Goal: Information Seeking & Learning: Learn about a topic

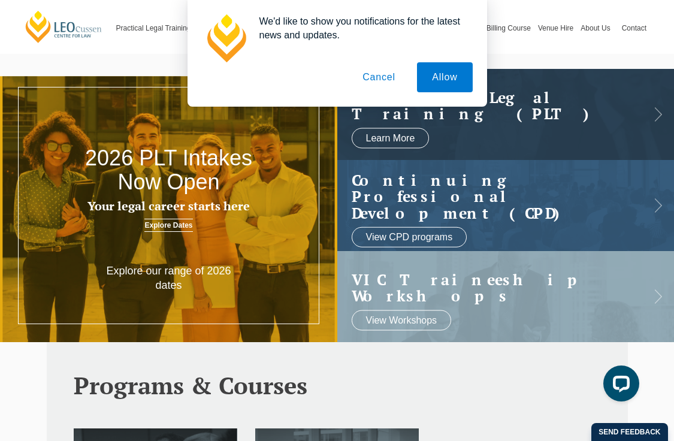
click at [373, 77] on button "Cancel" at bounding box center [379, 77] width 63 height 30
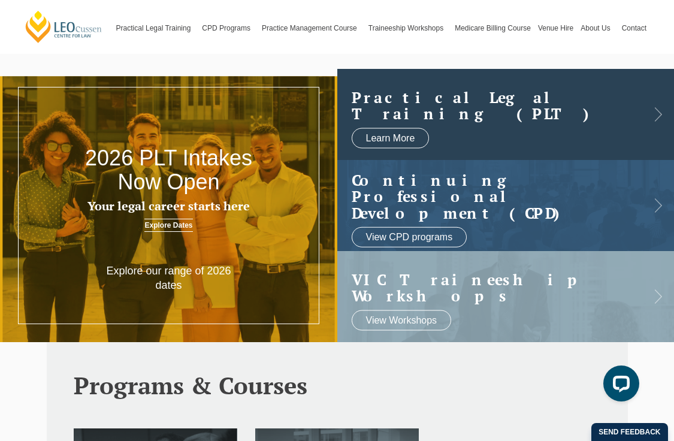
click at [592, 114] on h2 "Practical Legal Training (PLT)" at bounding box center [496, 105] width 289 height 33
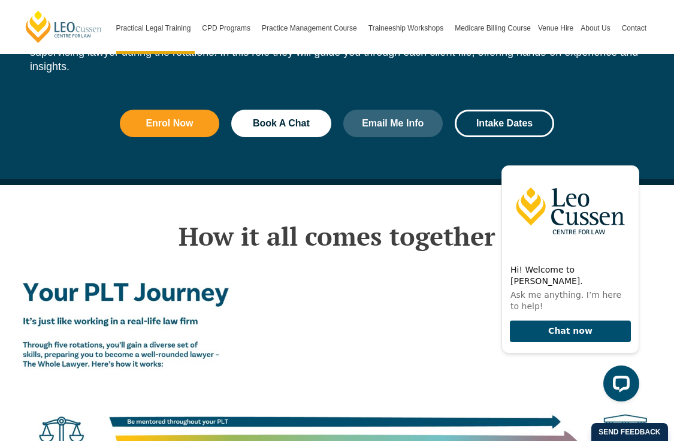
scroll to position [1694, 0]
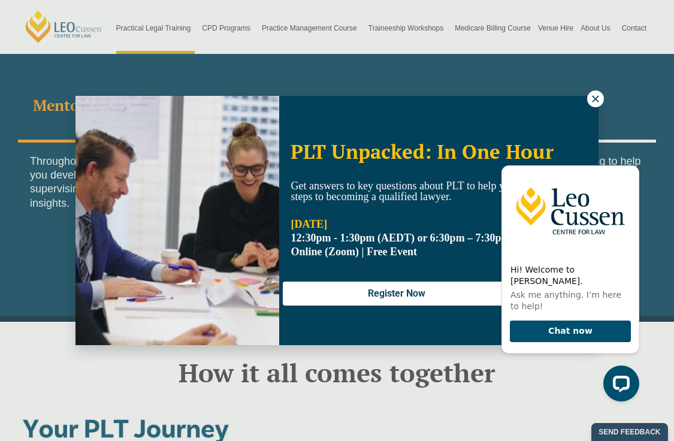
click at [596, 100] on icon at bounding box center [595, 98] width 11 height 11
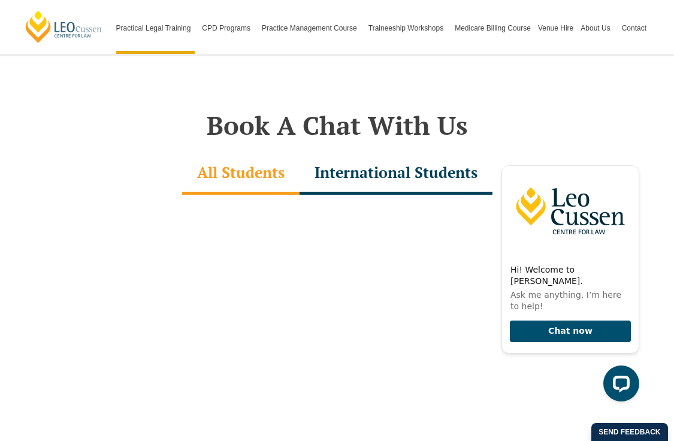
scroll to position [3638, 0]
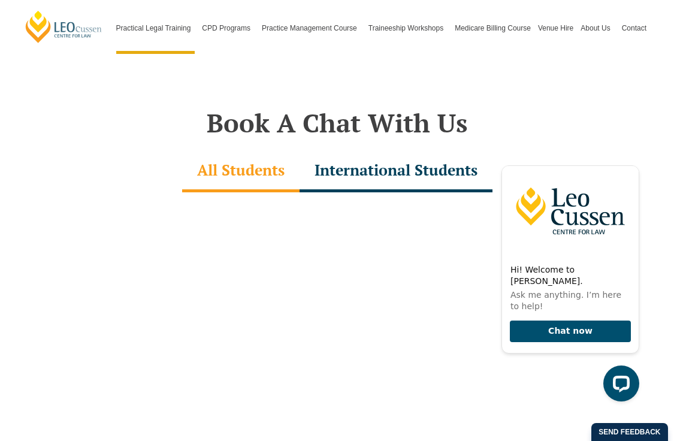
click at [379, 150] on div "International Students" at bounding box center [396, 171] width 193 height 42
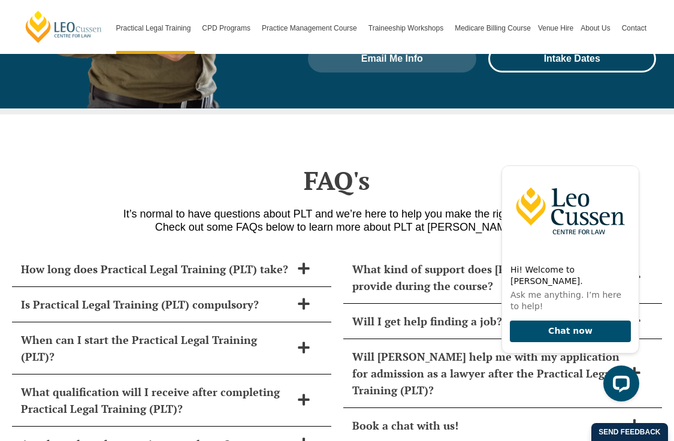
scroll to position [5043, 0]
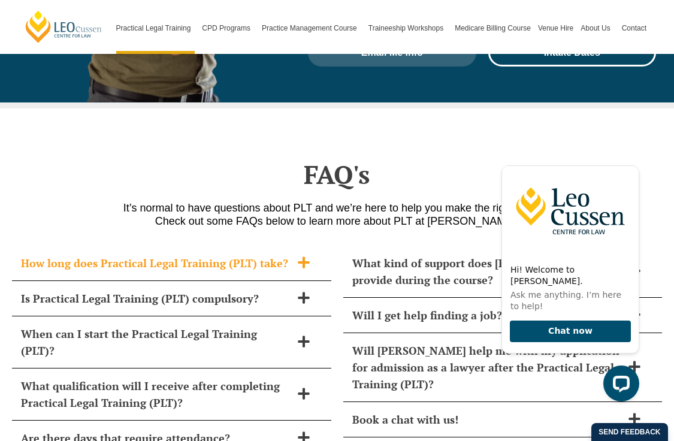
click at [302, 256] on icon at bounding box center [303, 262] width 13 height 13
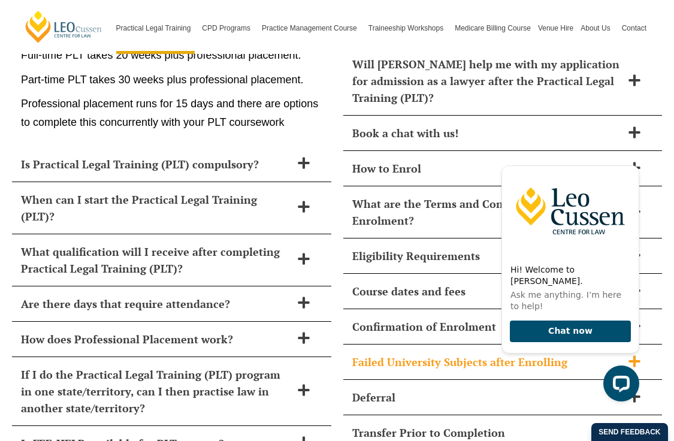
scroll to position [5334, 0]
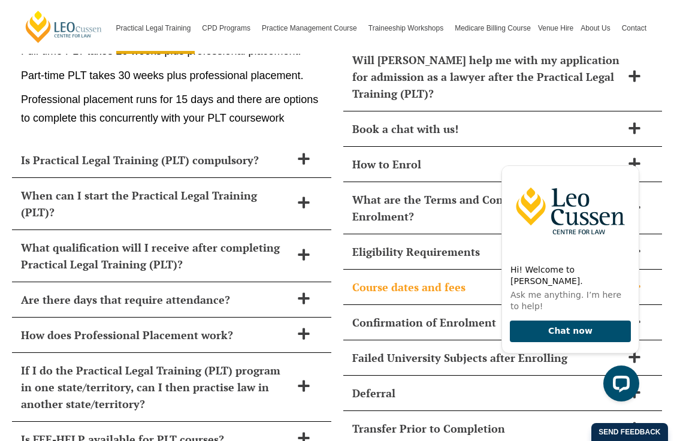
click at [434, 279] on h2 "Course dates and fees" at bounding box center [487, 287] width 270 height 17
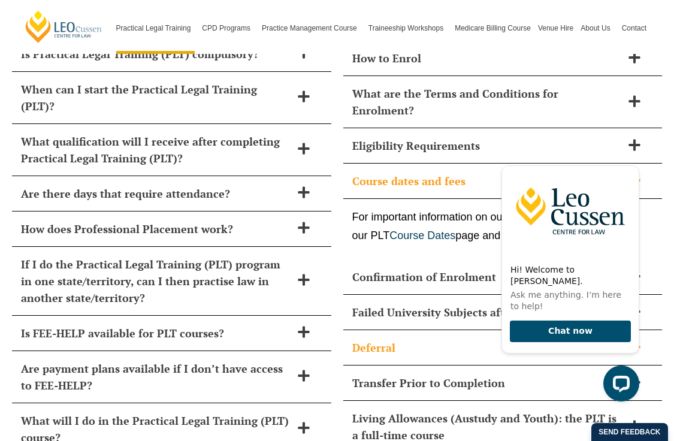
scroll to position [5461, 0]
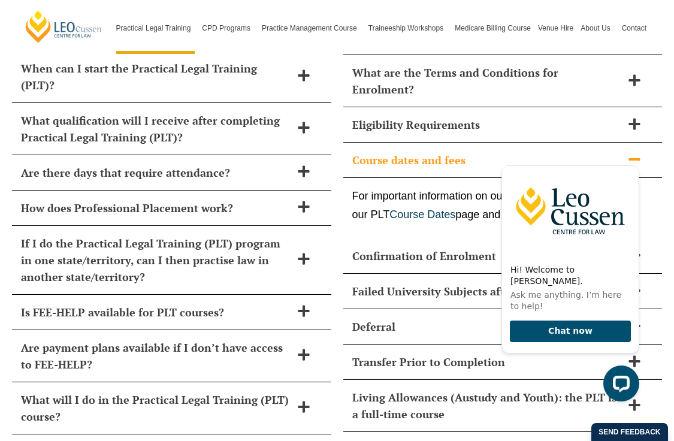
click at [567, 209] on link "Course Fees" at bounding box center [553, 215] width 62 height 12
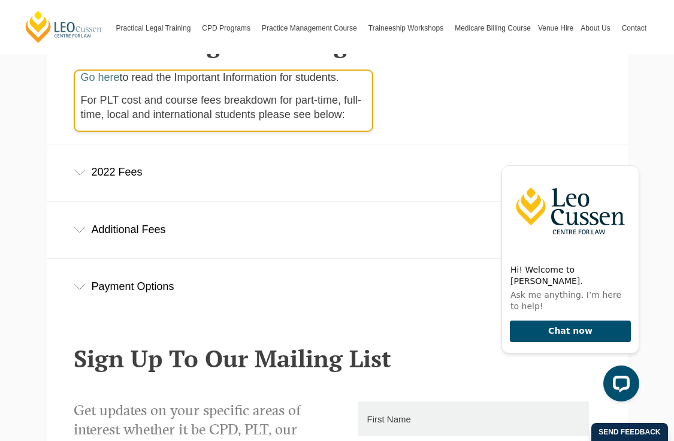
scroll to position [380, 0]
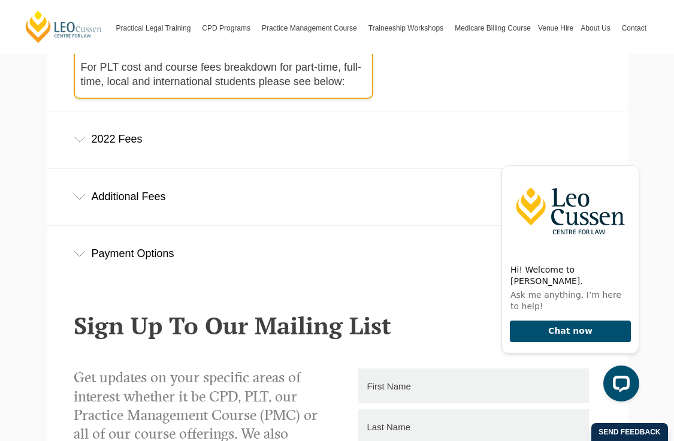
click at [318, 137] on div "2022 Fees" at bounding box center [337, 139] width 581 height 56
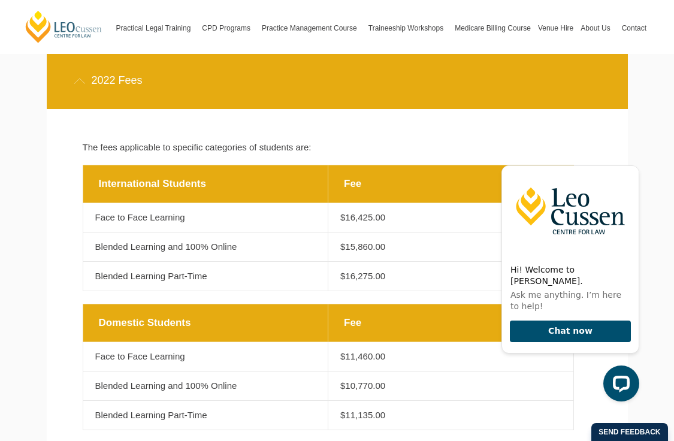
scroll to position [444, 0]
